Goal: Task Accomplishment & Management: Manage account settings

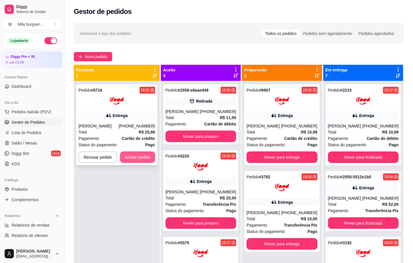
click at [134, 160] on button "Aceitar pedido" at bounding box center [137, 157] width 35 height 12
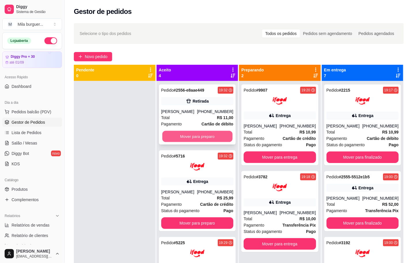
click at [183, 132] on button "Mover para preparo" at bounding box center [197, 136] width 70 height 11
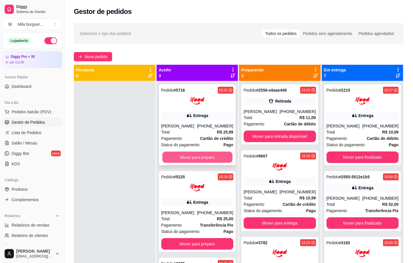
click at [188, 162] on button "Mover para preparo" at bounding box center [197, 157] width 70 height 11
click at [188, 161] on button "Mover para preparo" at bounding box center [197, 157] width 72 height 12
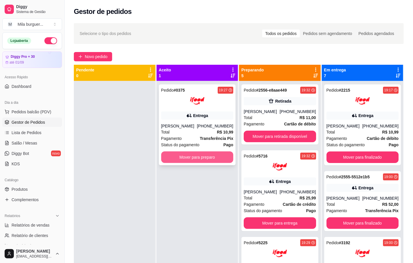
click at [190, 157] on button "Mover para preparo" at bounding box center [197, 157] width 72 height 12
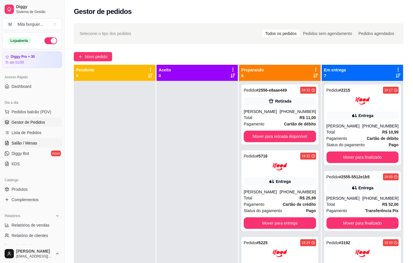
click at [24, 142] on span "Salão / Mesas" at bounding box center [25, 143] width 26 height 6
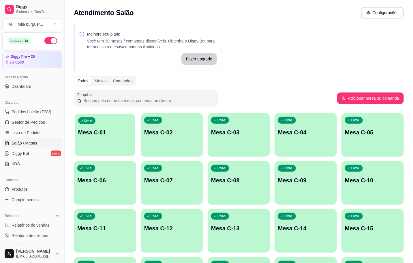
click at [96, 152] on div "button" at bounding box center [105, 152] width 61 height 7
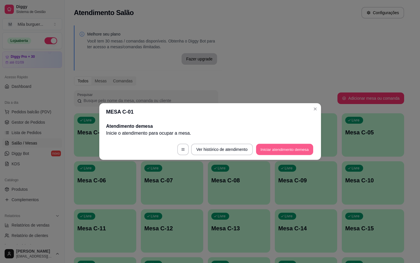
click at [283, 152] on button "Iniciar atendimento de mesa" at bounding box center [284, 149] width 57 height 11
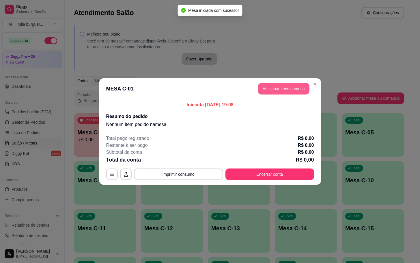
click at [293, 88] on button "Adicionar itens na mesa" at bounding box center [283, 89] width 51 height 12
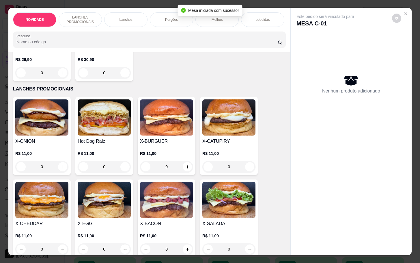
scroll to position [130, 0]
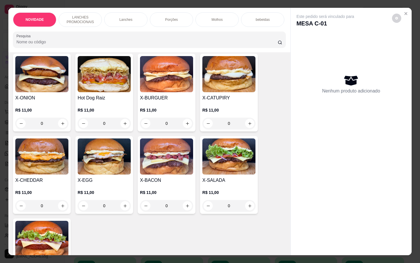
click at [119, 207] on div "0" at bounding box center [104, 206] width 53 height 12
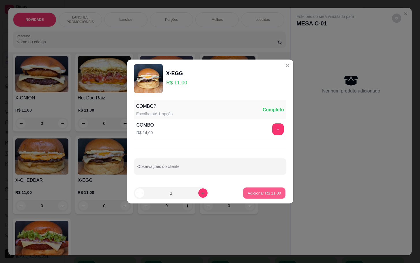
click at [248, 190] on p "Adicionar R$ 11,00" at bounding box center [264, 192] width 33 height 5
type input "1"
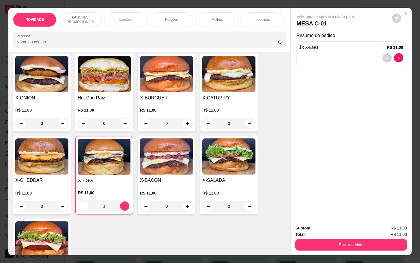
click at [182, 206] on div "0" at bounding box center [166, 206] width 53 height 12
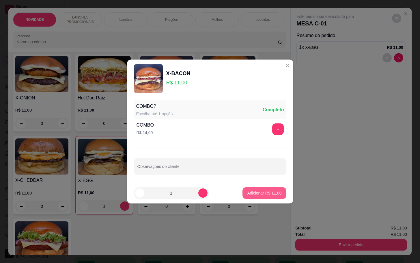
click at [268, 193] on p "Adicionar R$ 11,00" at bounding box center [264, 193] width 34 height 6
type input "1"
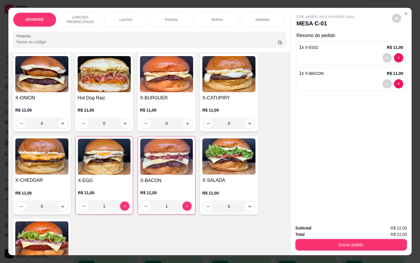
click at [174, 17] on p "Porções" at bounding box center [171, 19] width 13 height 5
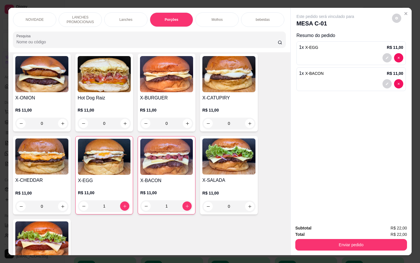
scroll to position [14, 0]
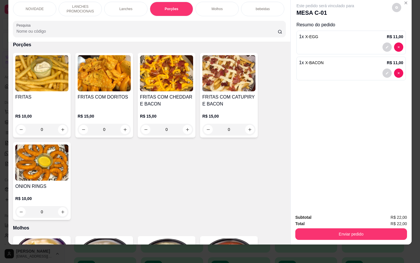
click at [249, 131] on div "0" at bounding box center [228, 130] width 53 height 12
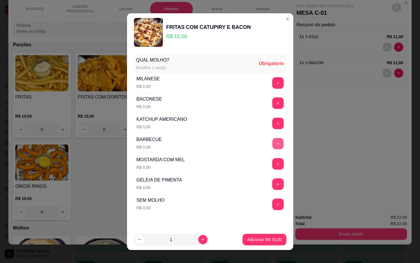
click at [272, 145] on button "+" at bounding box center [277, 143] width 11 height 11
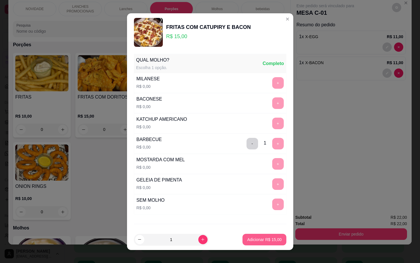
click at [262, 243] on button "Adicionar R$ 15,00" at bounding box center [264, 240] width 44 height 12
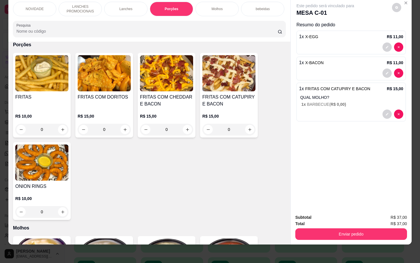
click at [337, 94] on p "QUAL MOLHO?" at bounding box center [351, 97] width 103 height 6
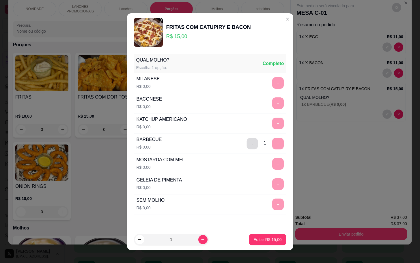
click at [246, 143] on button "-" at bounding box center [251, 143] width 11 height 11
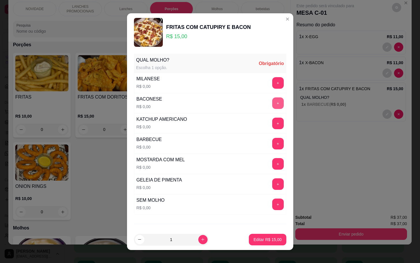
click at [272, 105] on button "+" at bounding box center [278, 103] width 12 height 12
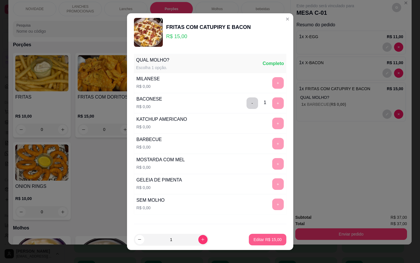
click at [259, 239] on p "Editar R$ 15,00" at bounding box center [267, 239] width 28 height 6
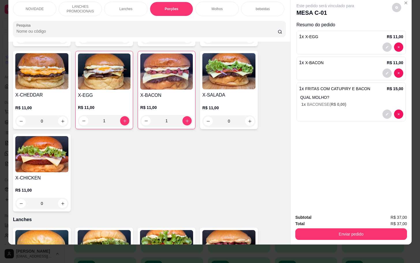
scroll to position [0, 0]
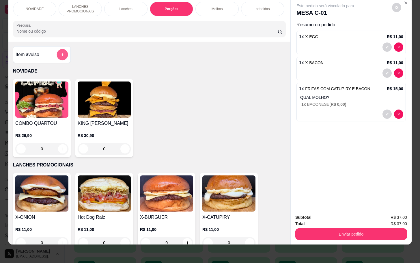
click at [60, 53] on icon "add-separate-item" at bounding box center [62, 55] width 4 height 4
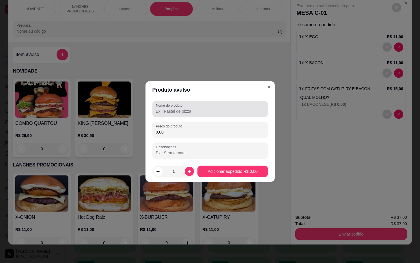
click at [180, 111] on input "Nome do produto" at bounding box center [210, 111] width 109 height 6
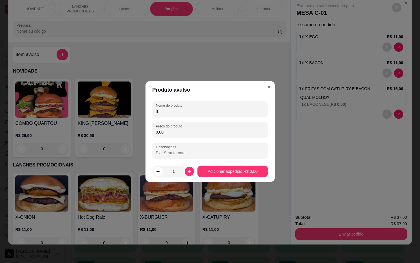
click at [178, 110] on input "ls" at bounding box center [210, 111] width 109 height 6
type input "ls"
click at [200, 127] on div "0,00" at bounding box center [210, 130] width 109 height 12
type input "8,00"
click at [235, 162] on footer "1 Adicionar ao pedido R$ 8,00" at bounding box center [209, 171] width 129 height 21
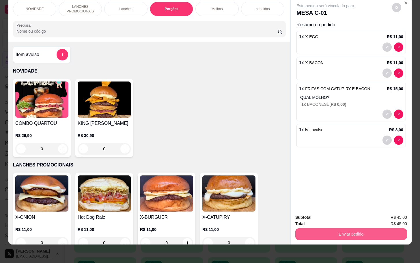
click at [325, 228] on button "Enviar pedido" at bounding box center [351, 234] width 112 height 12
click at [326, 212] on button "Não registrar e enviar pedido" at bounding box center [331, 213] width 58 height 11
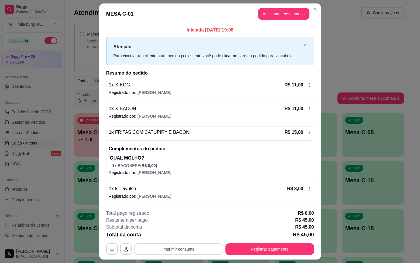
click at [182, 250] on button "Imprimir consumo" at bounding box center [178, 249] width 89 height 12
click at [181, 227] on h4 "Escolha a impressora" at bounding box center [177, 227] width 42 height 6
click at [181, 238] on button "IMPRESSORA" at bounding box center [177, 236] width 42 height 9
click at [178, 252] on button "Imprimir consumo" at bounding box center [178, 249] width 89 height 12
click at [175, 238] on button "IMPRESSORA" at bounding box center [177, 236] width 42 height 9
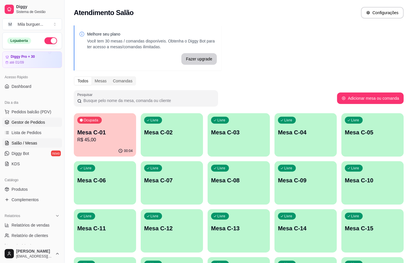
click at [18, 126] on link "Gestor de Pedidos" at bounding box center [32, 121] width 60 height 9
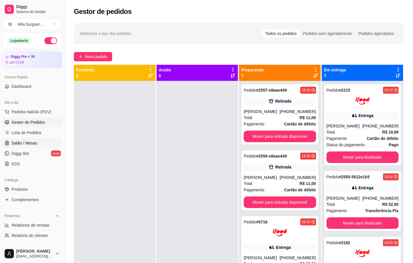
click at [36, 142] on span "Salão / Mesas" at bounding box center [25, 143] width 26 height 6
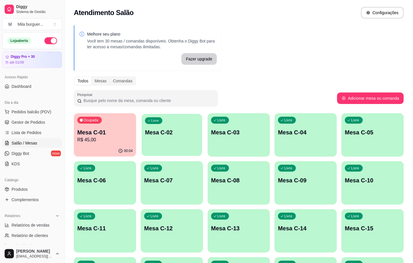
click at [169, 139] on div "Livre Mesa C-02" at bounding box center [172, 131] width 61 height 35
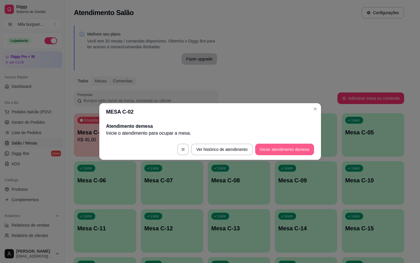
click at [274, 148] on button "Iniciar atendimento de mesa" at bounding box center [284, 149] width 59 height 12
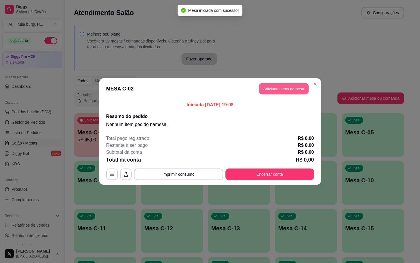
click at [288, 89] on button "Adicionar itens na mesa" at bounding box center [284, 88] width 50 height 11
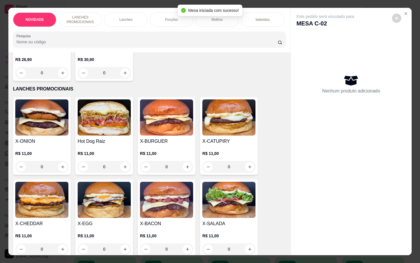
scroll to position [130, 0]
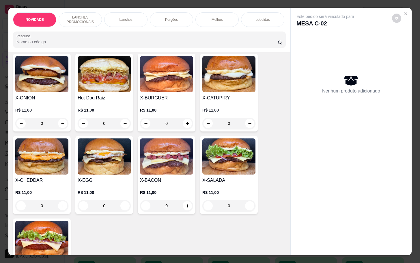
click at [182, 208] on div "0" at bounding box center [166, 206] width 53 height 12
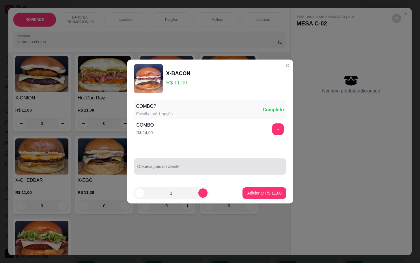
drag, startPoint x: 197, startPoint y: 162, endPoint x: 201, endPoint y: 159, distance: 5.3
click at [197, 162] on div at bounding box center [209, 166] width 145 height 12
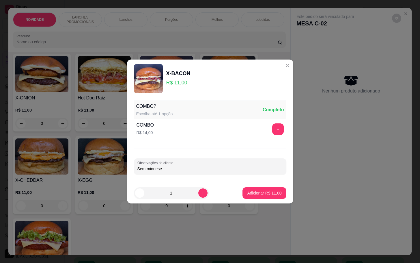
click at [152, 167] on input "Sem mionese" at bounding box center [209, 169] width 145 height 6
click at [176, 176] on div "COMBO? Escolha até 1 opção Completo COMBO R$ 14,00 + Observações do cliente Sem…" at bounding box center [210, 140] width 166 height 85
click at [162, 170] on input "Sem mainese" at bounding box center [209, 169] width 145 height 6
type input "[PERSON_NAME]"
click at [253, 194] on p "Adicionar R$ 11,00" at bounding box center [264, 193] width 34 height 6
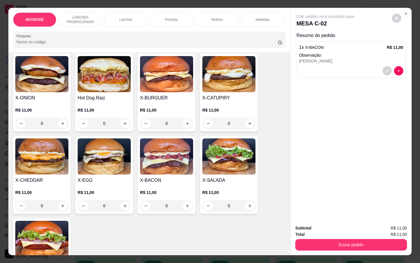
click at [185, 208] on div "0" at bounding box center [166, 206] width 53 height 12
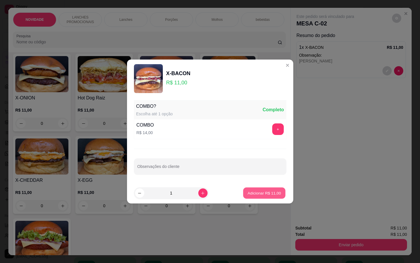
click at [256, 189] on button "Adicionar R$ 11,00" at bounding box center [264, 192] width 42 height 11
type input "1"
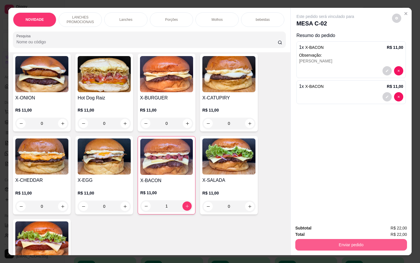
click at [330, 244] on button "Enviar pedido" at bounding box center [351, 245] width 112 height 12
click at [327, 222] on button "Não registrar e enviar pedido" at bounding box center [331, 227] width 60 height 11
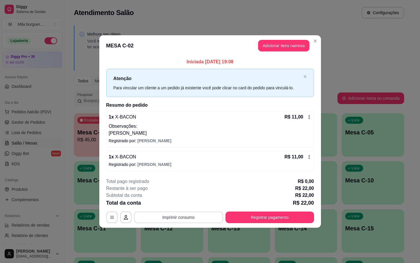
click at [219, 212] on button "Imprimir consumo" at bounding box center [178, 217] width 89 height 12
click at [187, 203] on button "IMPRESSORA" at bounding box center [180, 203] width 42 height 9
click at [187, 218] on button "Imprimir consumo" at bounding box center [178, 216] width 87 height 11
click at [185, 203] on button "IMPRESSORA" at bounding box center [180, 203] width 42 height 9
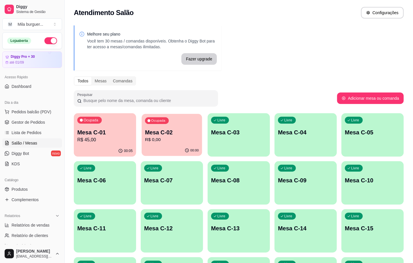
click at [167, 141] on p "R$ 0,00" at bounding box center [172, 139] width 54 height 7
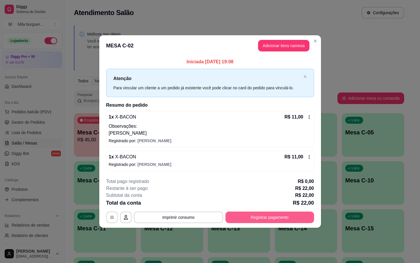
click at [257, 218] on button "Registrar pagamento" at bounding box center [269, 217] width 89 height 12
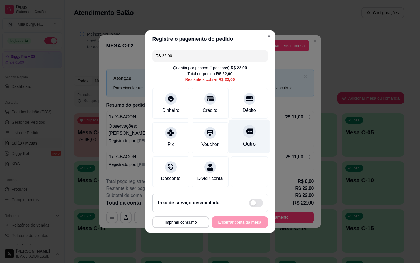
click at [246, 125] on div at bounding box center [249, 131] width 13 height 13
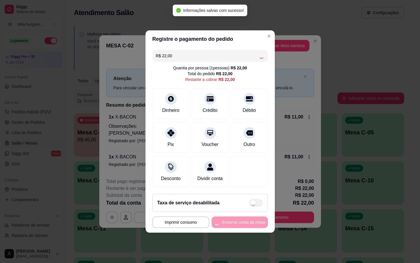
type input "R$ 0,00"
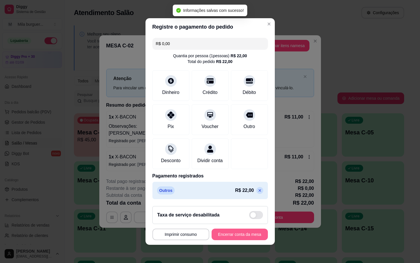
click at [233, 237] on button "Encerrar conta da mesa" at bounding box center [240, 234] width 56 height 12
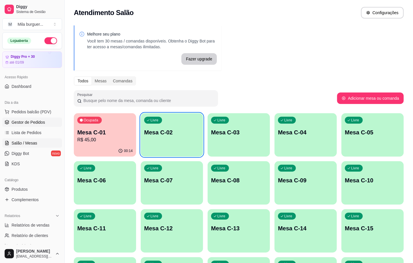
click at [35, 122] on span "Gestor de Pedidos" at bounding box center [28, 122] width 33 height 6
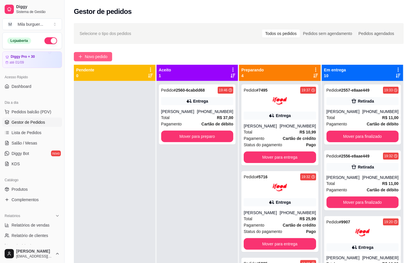
click at [109, 55] on button "Novo pedido" at bounding box center [93, 56] width 38 height 9
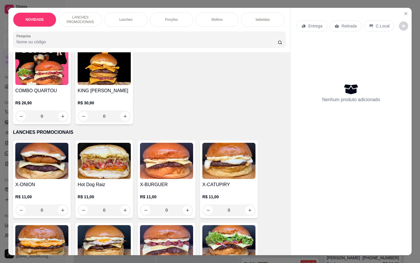
scroll to position [130, 0]
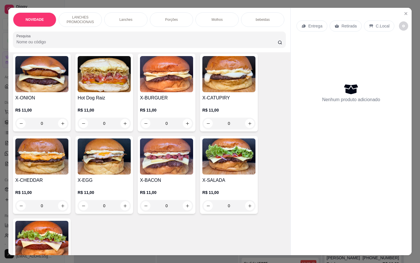
click at [243, 209] on div "0" at bounding box center [228, 206] width 53 height 12
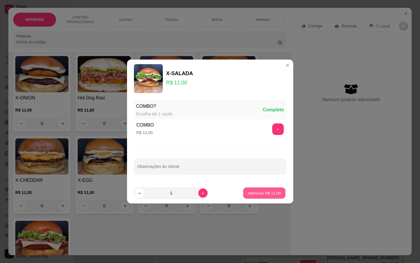
click at [248, 194] on p "Adicionar R$ 11,00" at bounding box center [264, 192] width 33 height 5
type input "1"
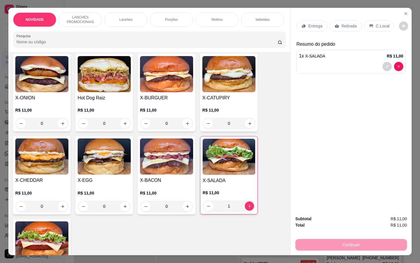
click at [181, 210] on div "0" at bounding box center [166, 206] width 53 height 12
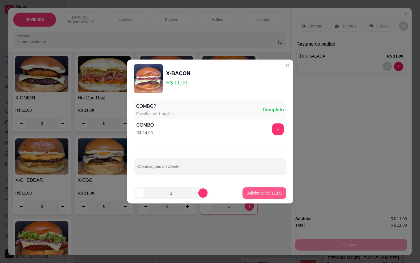
click at [250, 195] on p "Adicionar R$ 11,00" at bounding box center [264, 193] width 34 height 6
type input "1"
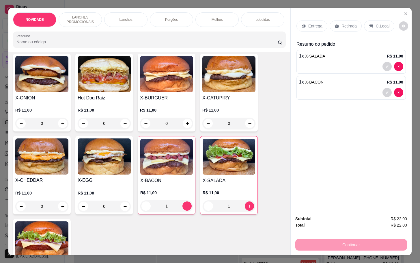
click at [250, 126] on div "0" at bounding box center [228, 123] width 53 height 12
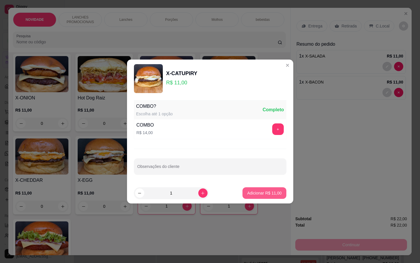
click at [253, 196] on button "Adicionar R$ 11,00" at bounding box center [264, 193] width 44 height 12
type input "1"
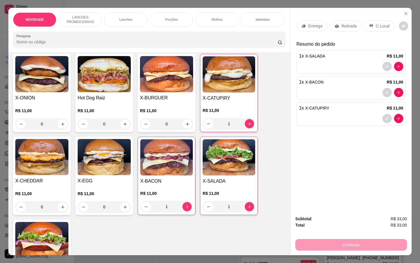
scroll to position [0, 0]
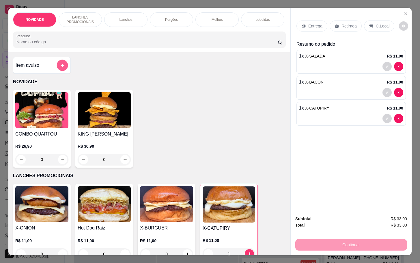
click at [61, 67] on button "add-separate-item" at bounding box center [62, 65] width 11 height 11
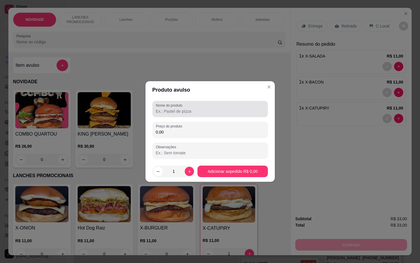
click at [177, 106] on label "Nome do produto" at bounding box center [170, 105] width 29 height 5
click at [177, 108] on input "Nome do produto" at bounding box center [210, 111] width 109 height 6
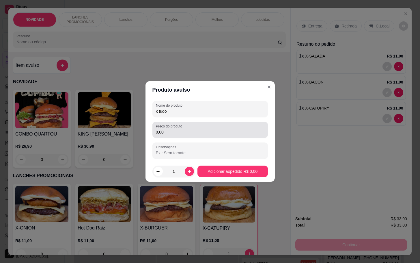
type input "x tudo"
click at [158, 131] on input "0,00" at bounding box center [210, 132] width 109 height 6
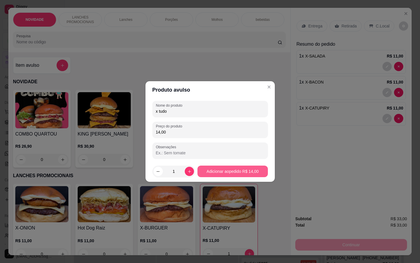
type input "14,00"
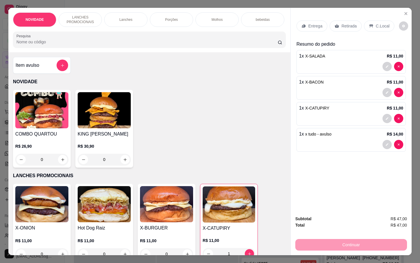
click at [342, 23] on p "Retirada" at bounding box center [348, 26] width 15 height 6
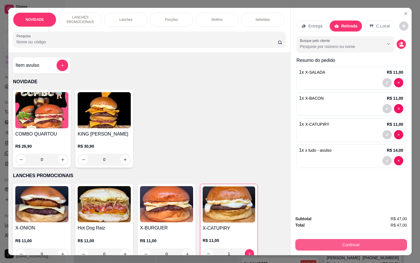
click at [342, 241] on button "Continuar" at bounding box center [351, 245] width 112 height 12
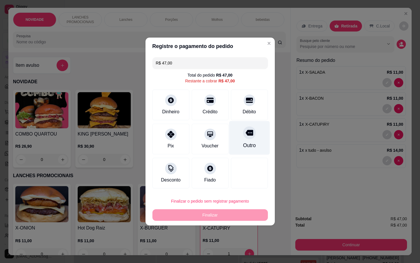
click at [255, 147] on div "Outro" at bounding box center [249, 138] width 41 height 34
type input "R$ 0,00"
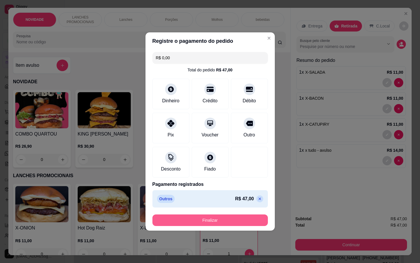
click at [245, 217] on button "Finalizar" at bounding box center [209, 220] width 115 height 12
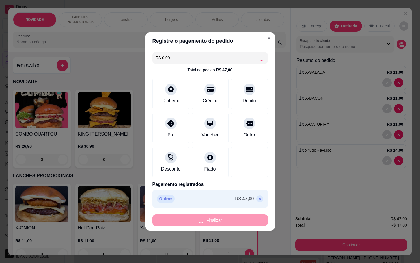
type input "0"
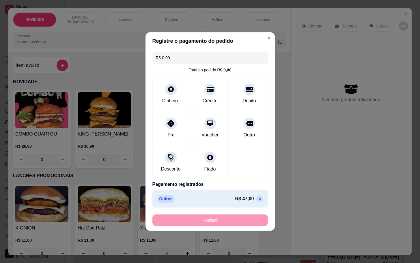
type input "-R$ 47,00"
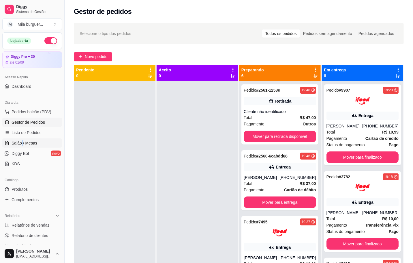
click at [44, 141] on link "Salão / Mesas" at bounding box center [32, 142] width 60 height 9
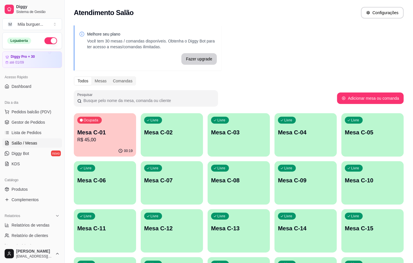
click at [70, 137] on div "Melhore seu plano Você tem 30 mesas / comandas disponíveis. Obtenha o Diggy Bot…" at bounding box center [239, 260] width 349 height 477
click at [84, 139] on p "R$ 45,00" at bounding box center [105, 139] width 54 height 7
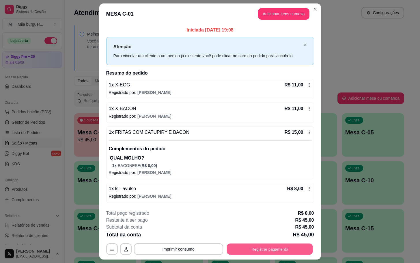
click at [250, 253] on button "Registrar pagamento" at bounding box center [270, 248] width 86 height 11
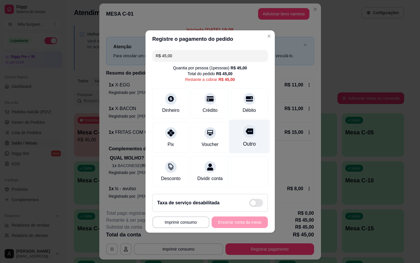
click at [248, 133] on div "Outro" at bounding box center [249, 136] width 41 height 34
type input "R$ 0,00"
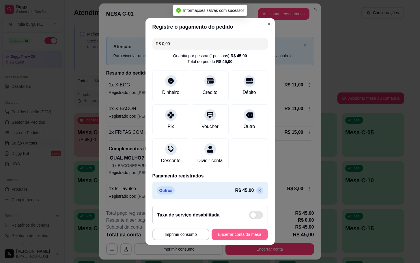
click at [226, 233] on button "Encerrar conta da mesa" at bounding box center [240, 234] width 56 height 12
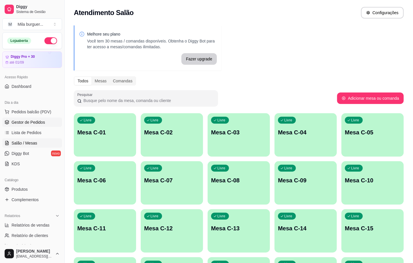
click at [17, 122] on span "Gestor de Pedidos" at bounding box center [28, 122] width 33 height 6
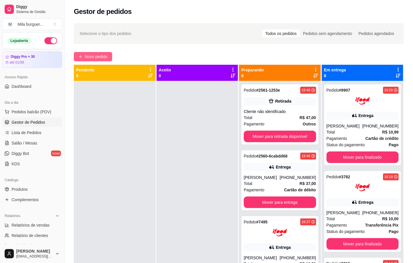
click at [92, 57] on span "Novo pedido" at bounding box center [96, 56] width 23 height 6
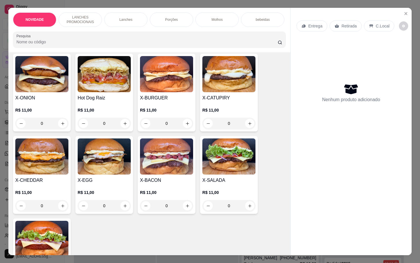
scroll to position [173, 0]
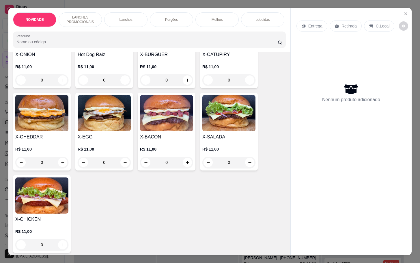
click at [182, 168] on div "0" at bounding box center [166, 162] width 53 height 12
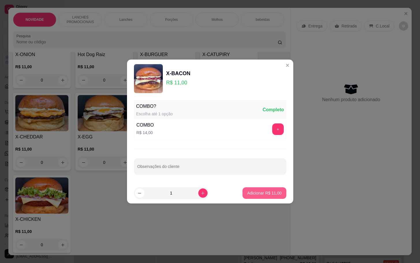
click at [252, 198] on button "Adicionar R$ 11,00" at bounding box center [264, 193] width 44 height 12
type input "1"
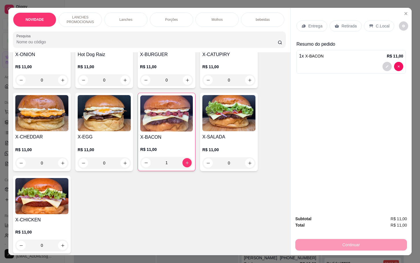
click at [344, 20] on div "Retirada" at bounding box center [346, 25] width 32 height 11
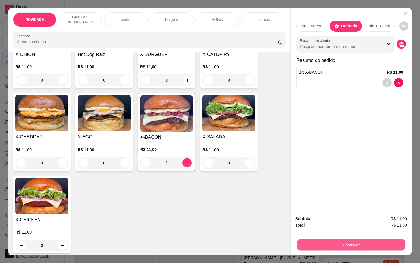
click at [337, 241] on button "Continuar" at bounding box center [351, 244] width 108 height 11
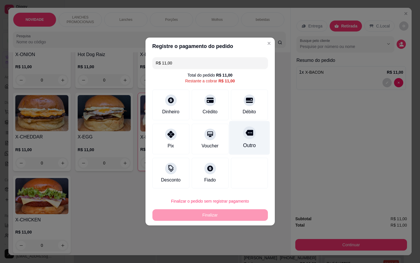
click at [255, 144] on div "Outro" at bounding box center [249, 138] width 41 height 34
type input "R$ 0,00"
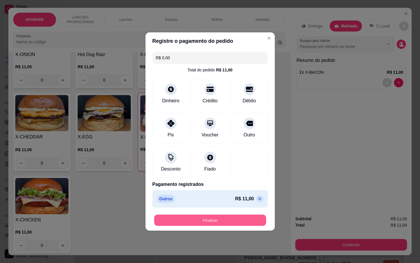
click at [236, 216] on button "Finalizar" at bounding box center [210, 219] width 112 height 11
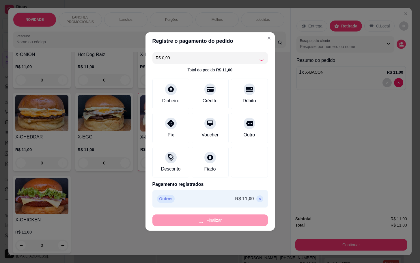
type input "0"
type input "-R$ 11,00"
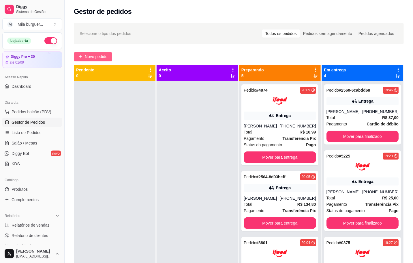
click at [85, 58] on span "Novo pedido" at bounding box center [96, 56] width 23 height 6
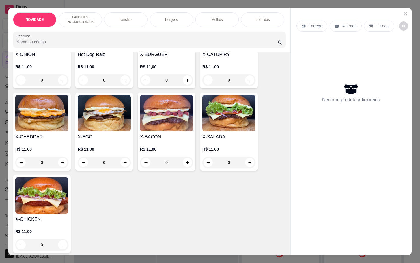
scroll to position [87, 0]
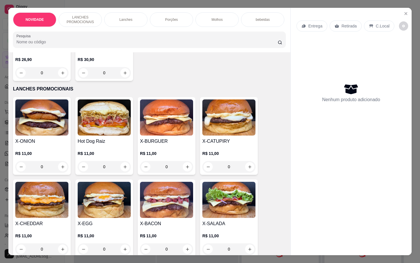
click at [182, 169] on div "0" at bounding box center [166, 167] width 53 height 12
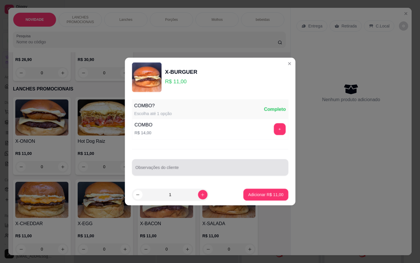
click at [182, 169] on input "Observações do cliente" at bounding box center [209, 170] width 149 height 6
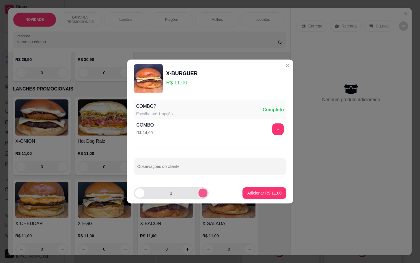
click at [201, 193] on icon "increase-product-quantity" at bounding box center [203, 193] width 4 height 4
type input "2"
click at [265, 192] on p "Adicionar R$ 22,00" at bounding box center [264, 193] width 34 height 6
type input "2"
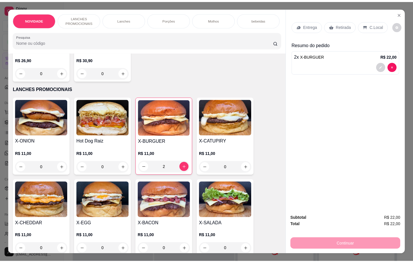
scroll to position [130, 0]
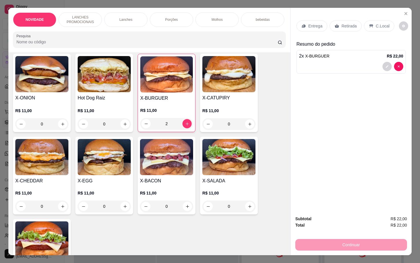
click at [249, 212] on div "0" at bounding box center [228, 206] width 53 height 12
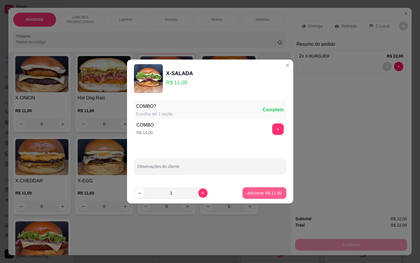
click at [249, 194] on p "Adicionar R$ 11,00" at bounding box center [264, 193] width 34 height 6
type input "1"
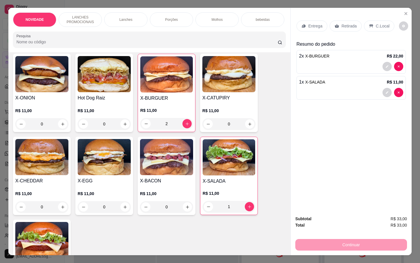
click at [342, 24] on p "Retirada" at bounding box center [348, 26] width 15 height 6
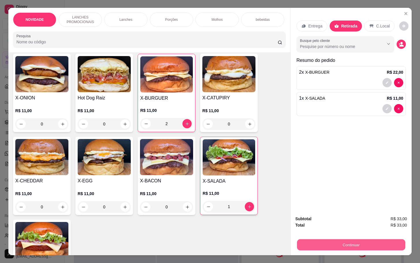
click at [337, 239] on button "Continuar" at bounding box center [351, 244] width 108 height 11
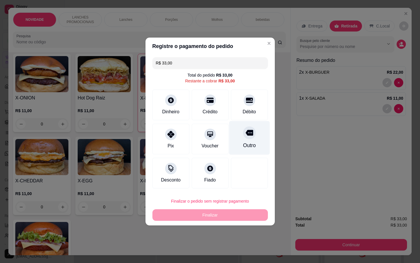
click at [244, 139] on div "Outro" at bounding box center [249, 138] width 41 height 34
type input "R$ 0,00"
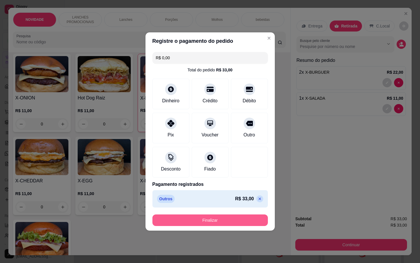
click at [241, 217] on button "Finalizar" at bounding box center [209, 220] width 115 height 12
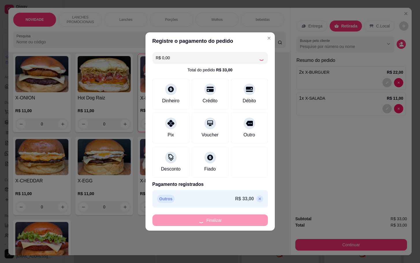
type input "0"
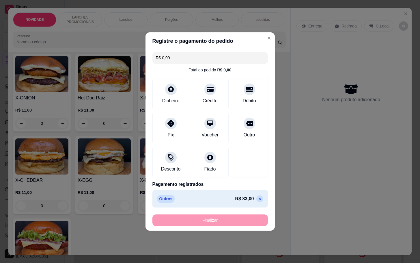
type input "-R$ 33,00"
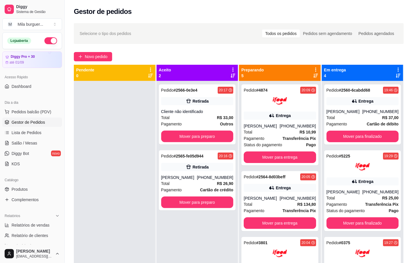
click at [263, 37] on div "Selecione o tipo dos pedidos Todos os pedidos Pedidos sem agendamento Pedidos a…" at bounding box center [239, 33] width 319 height 9
click at [196, 135] on button "Mover para preparo" at bounding box center [197, 136] width 70 height 11
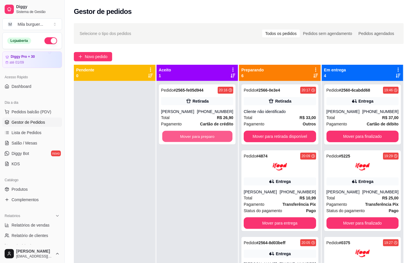
click at [196, 135] on button "Mover para preparo" at bounding box center [197, 136] width 70 height 11
